Goal: Information Seeking & Learning: Learn about a topic

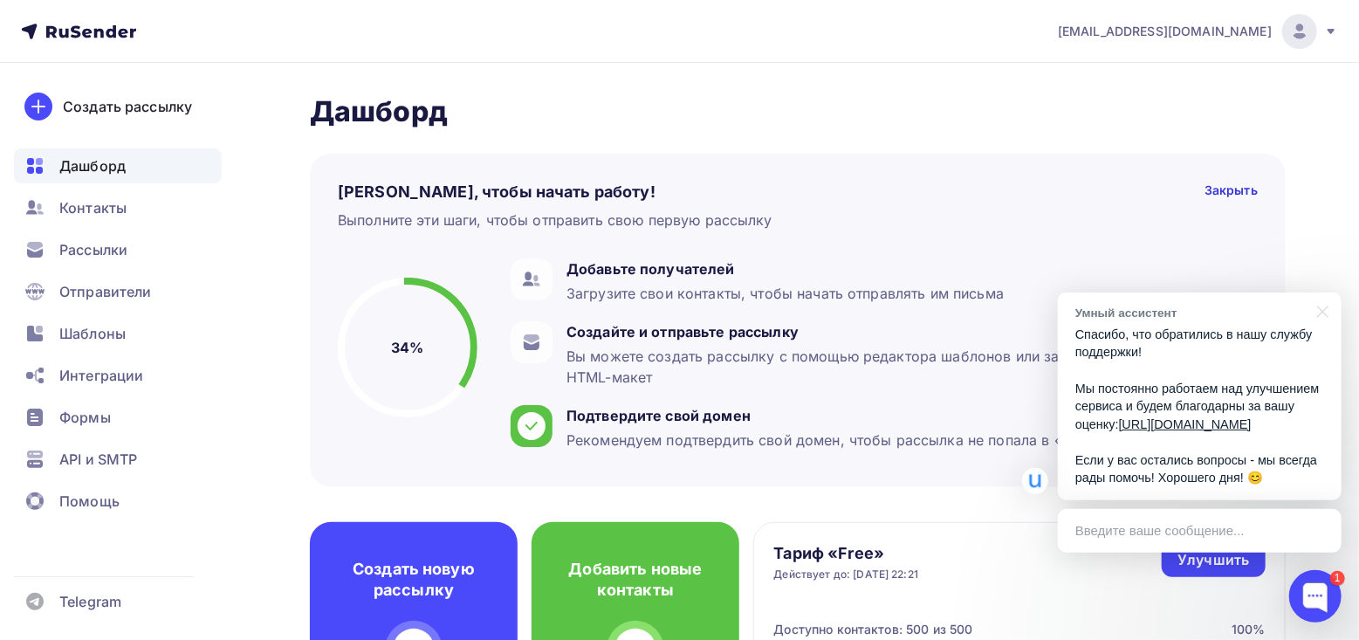
click at [1314, 295] on div at bounding box center [1320, 310] width 44 height 36
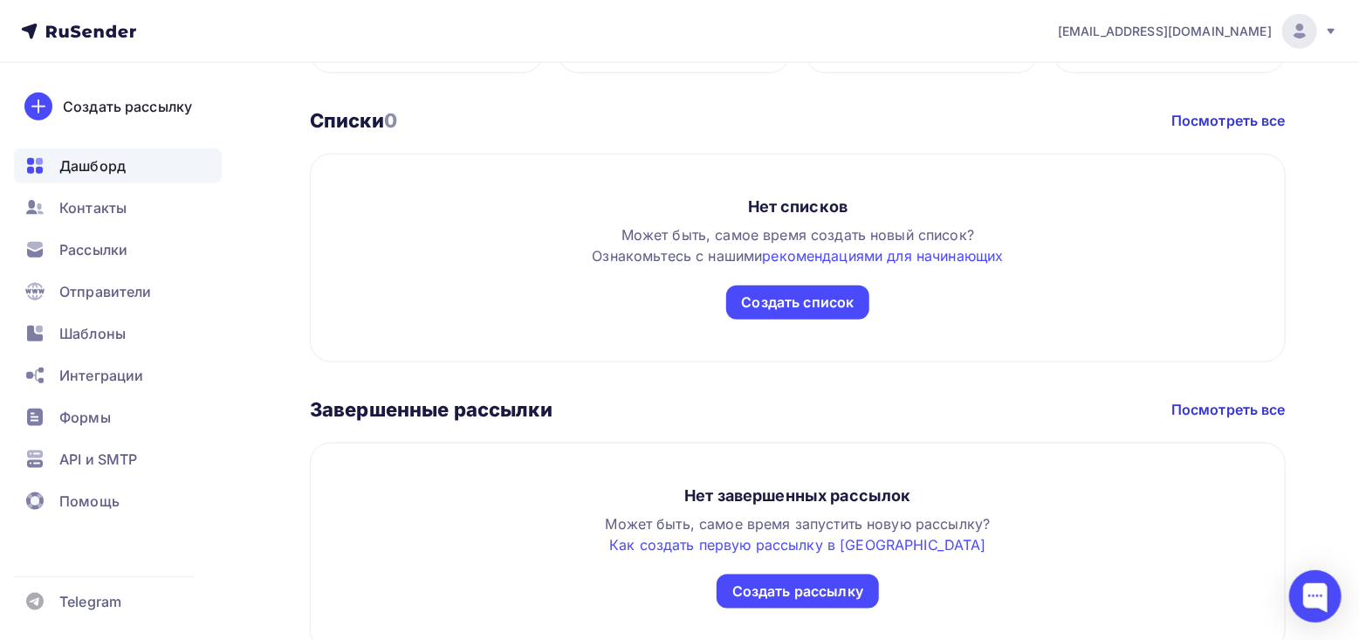
scroll to position [674, 0]
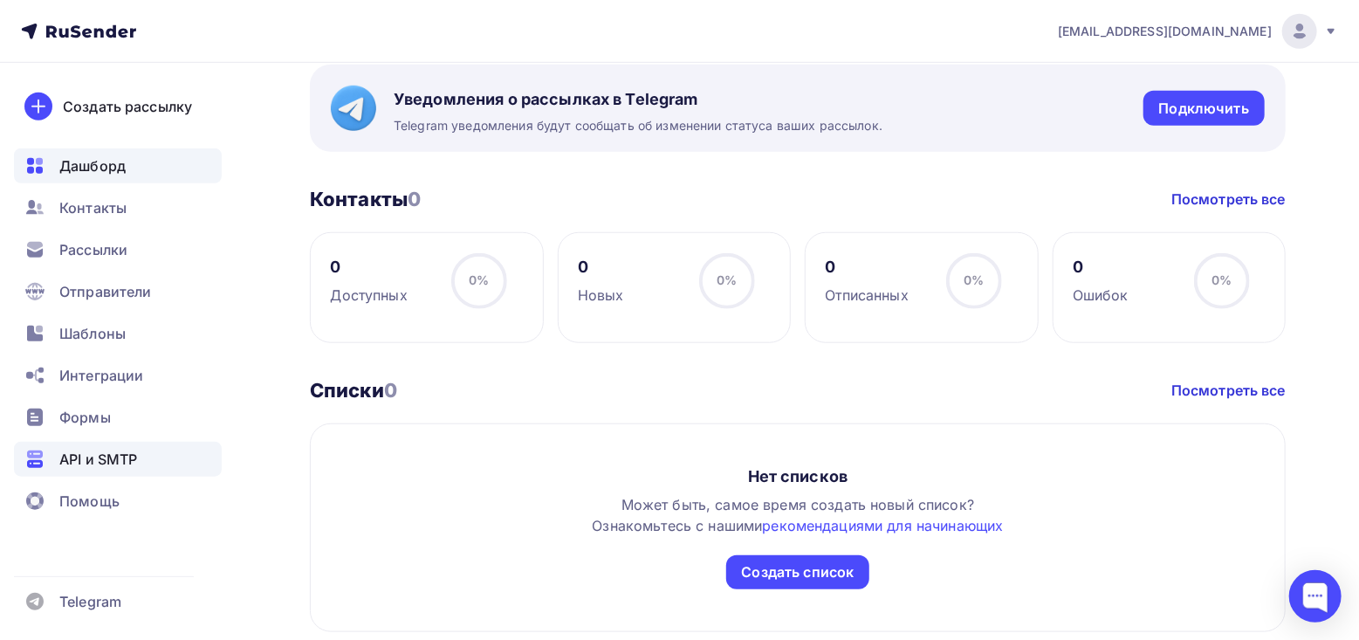
click at [108, 463] on span "API и SMTP" at bounding box center [98, 459] width 78 height 21
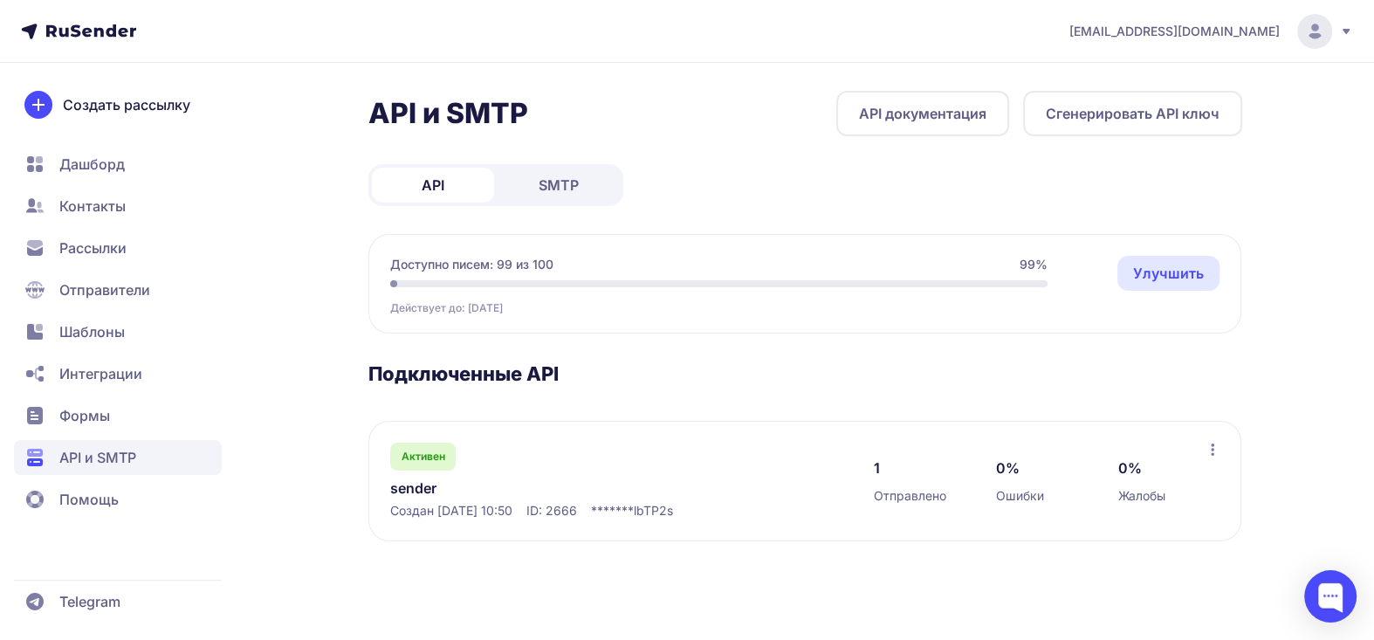
click at [409, 491] on link "sender" at bounding box center [569, 487] width 358 height 21
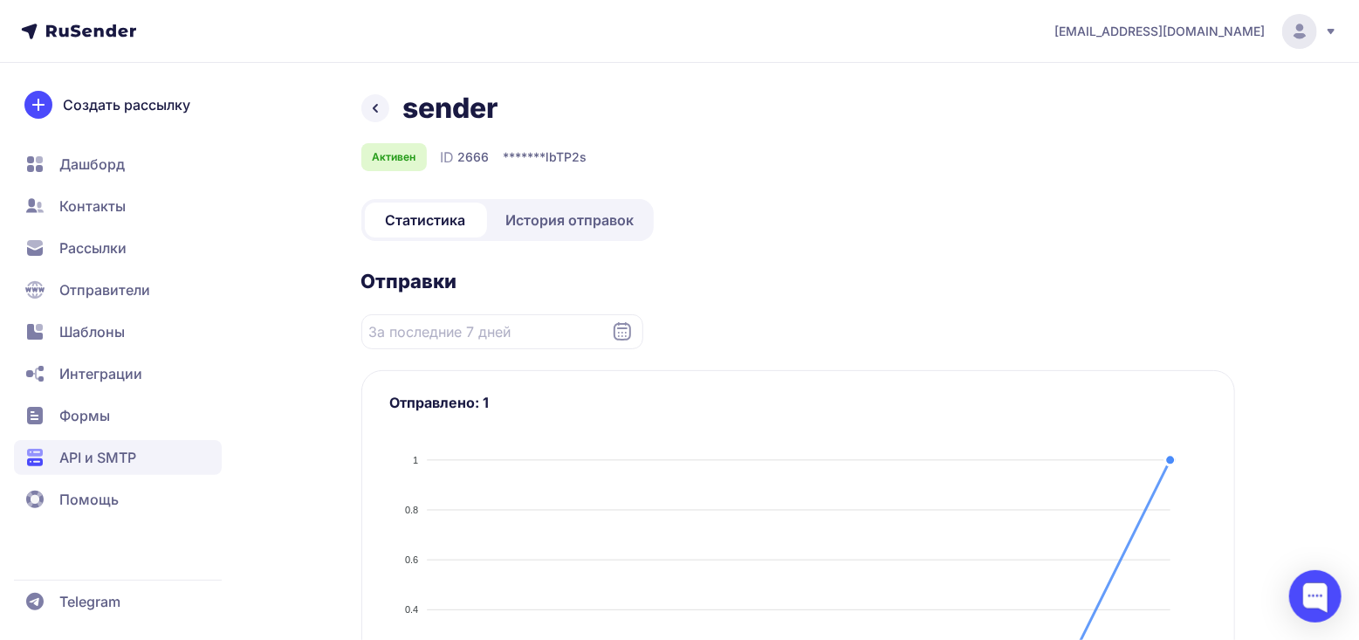
click at [548, 200] on div "Статистика История отправок" at bounding box center [507, 220] width 292 height 42
click at [543, 216] on span "История отправок" at bounding box center [570, 219] width 128 height 21
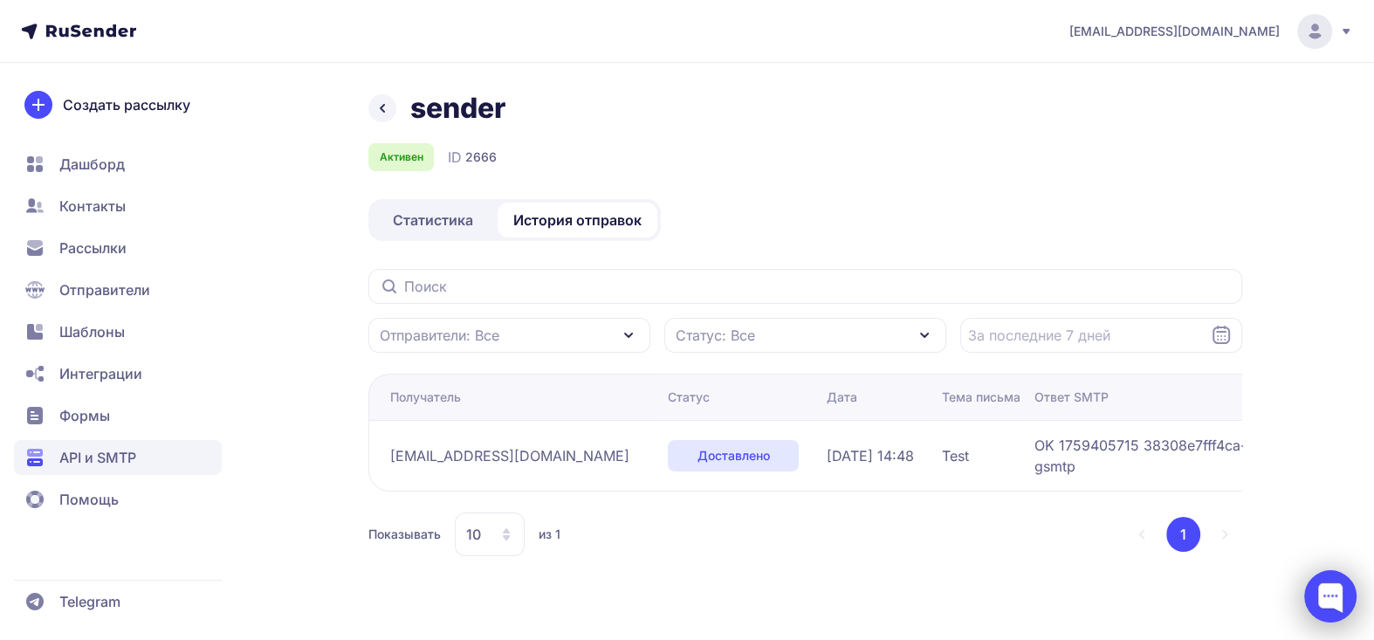
click at [1324, 582] on div at bounding box center [1330, 596] width 52 height 52
